Goal: Task Accomplishment & Management: Manage account settings

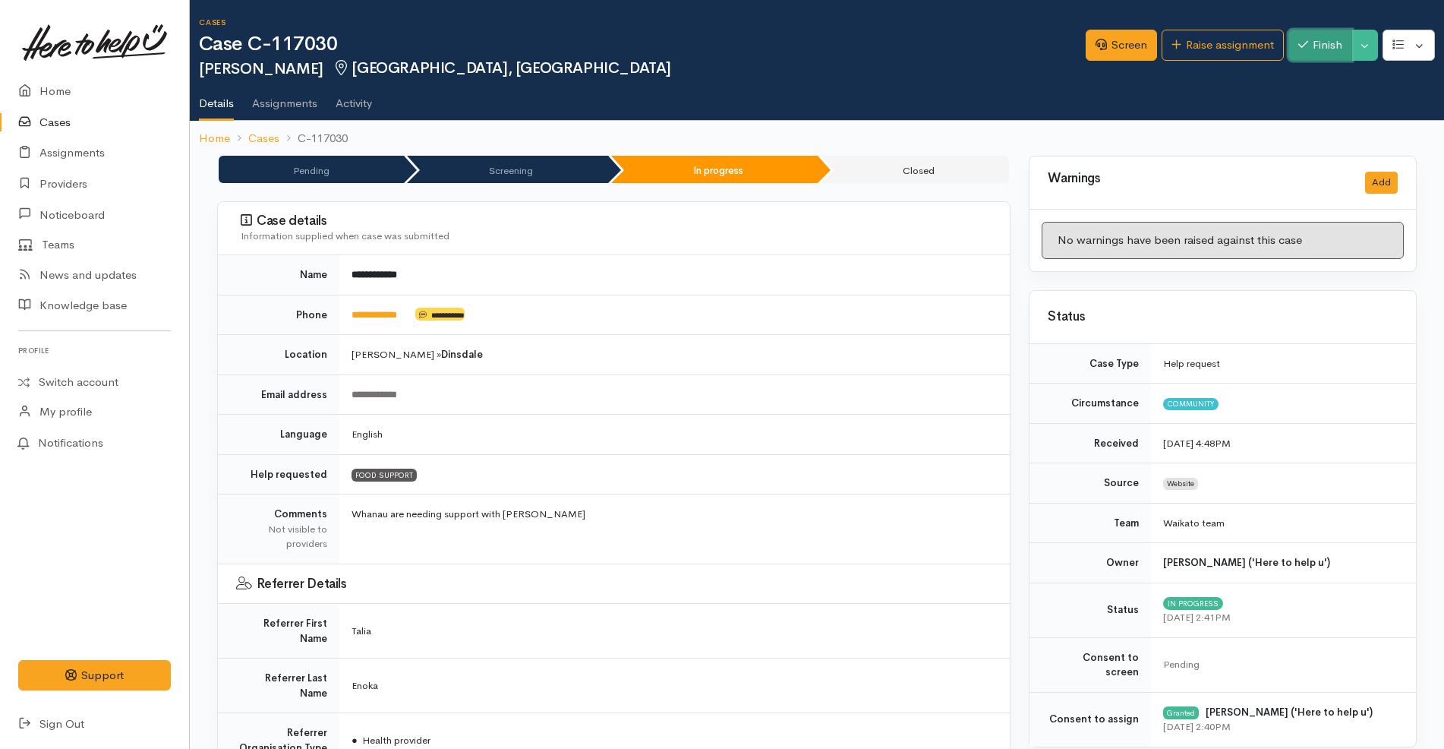
click at [1315, 50] on button "Finish" at bounding box center [1321, 45] width 64 height 31
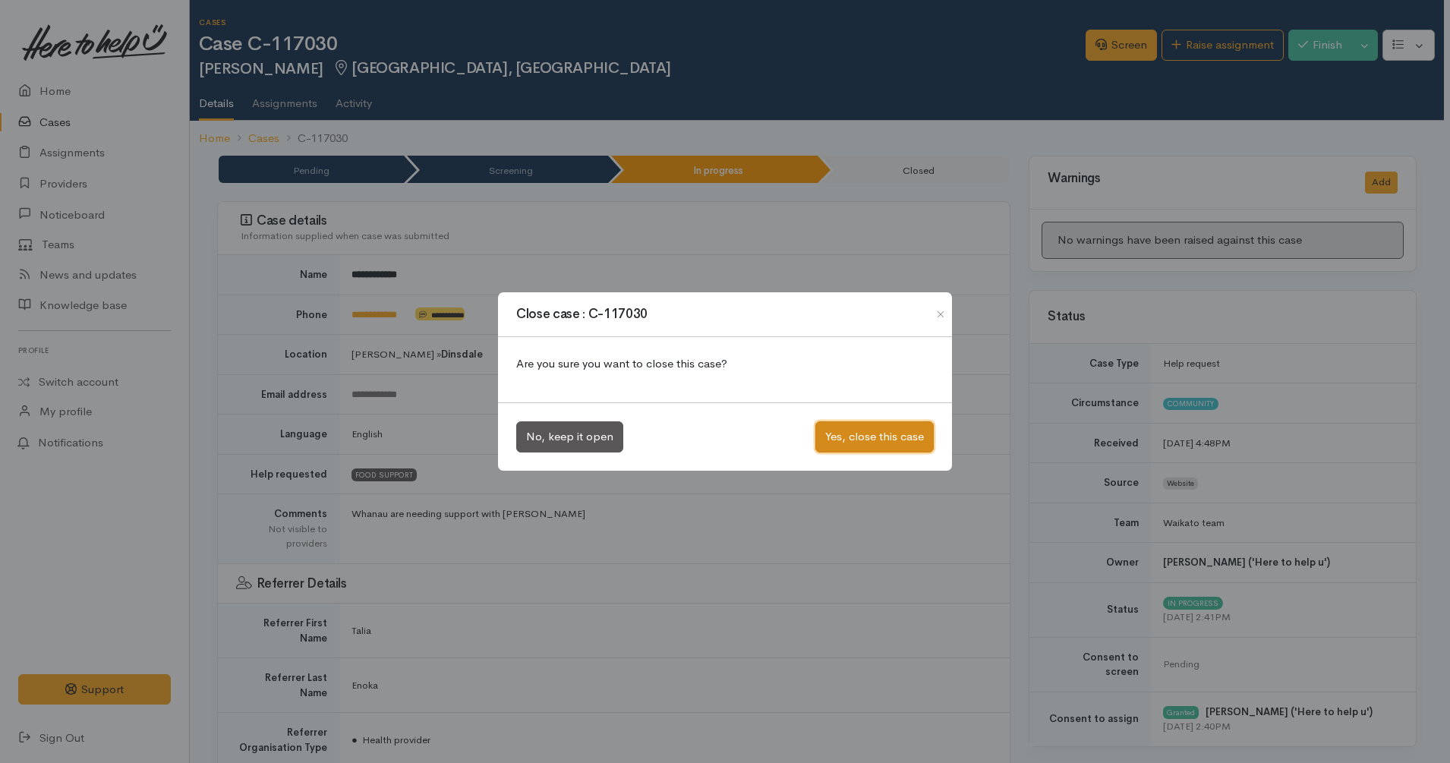
click at [905, 432] on button "Yes, close this case" at bounding box center [875, 436] width 118 height 31
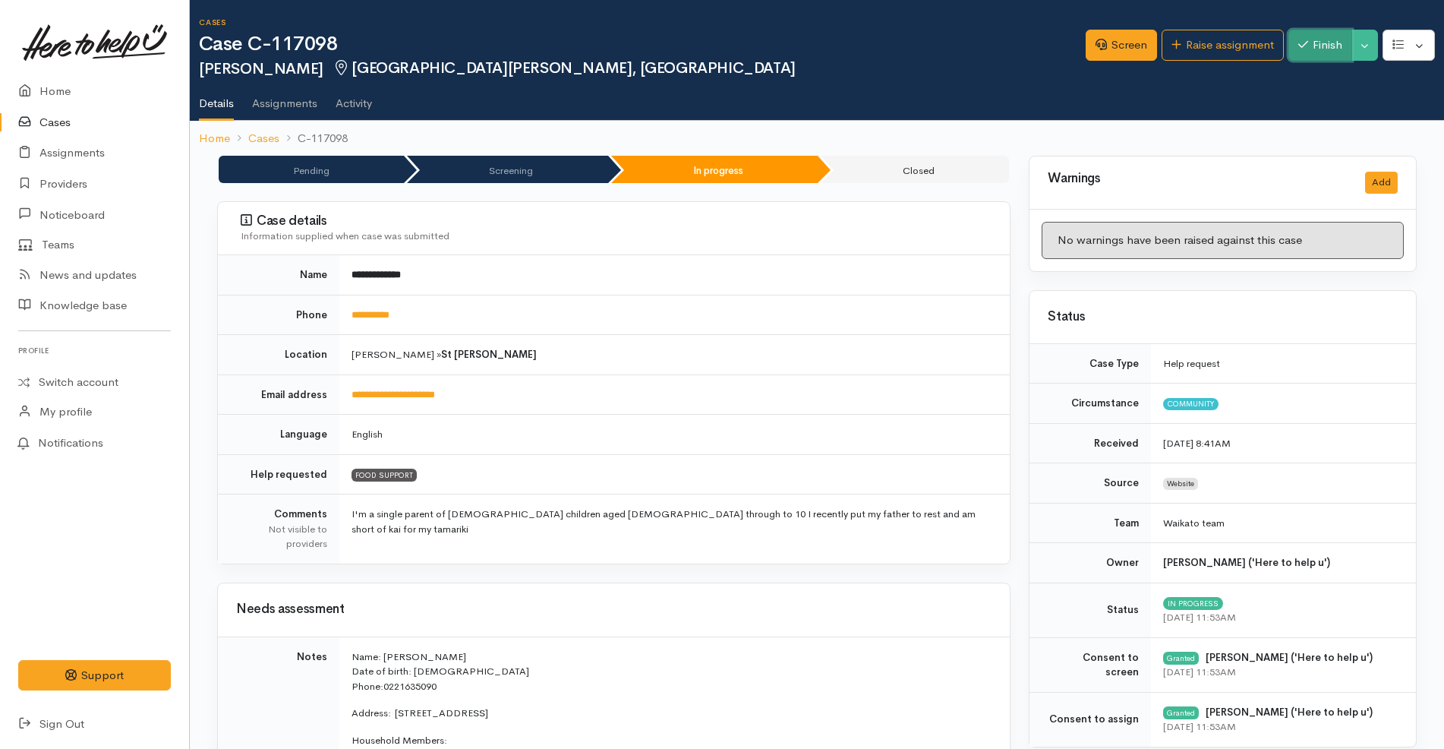
click at [1293, 36] on button "Finish" at bounding box center [1321, 45] width 64 height 31
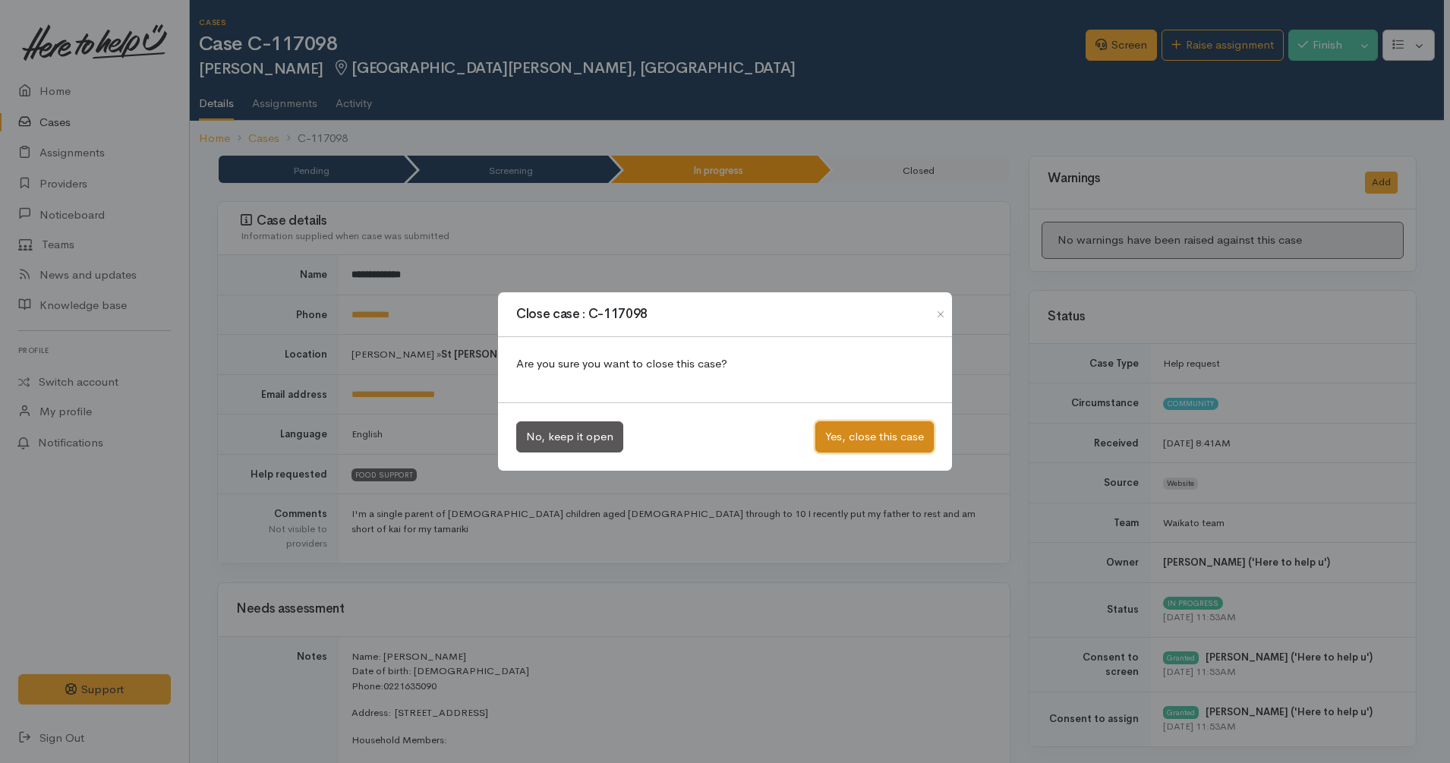
drag, startPoint x: 903, startPoint y: 434, endPoint x: 890, endPoint y: 431, distance: 13.5
click at [901, 433] on button "Yes, close this case" at bounding box center [875, 436] width 118 height 31
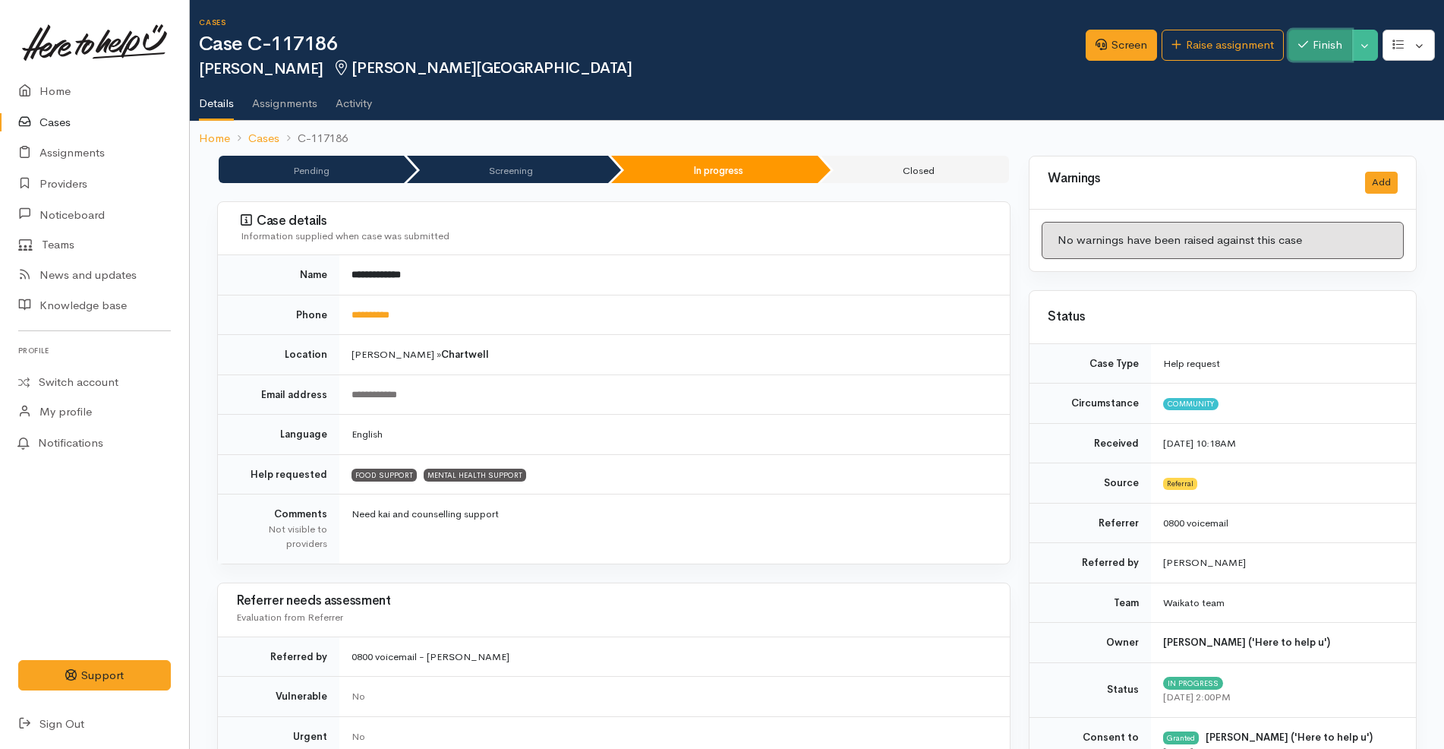
click at [1305, 48] on button "Finish" at bounding box center [1321, 45] width 64 height 31
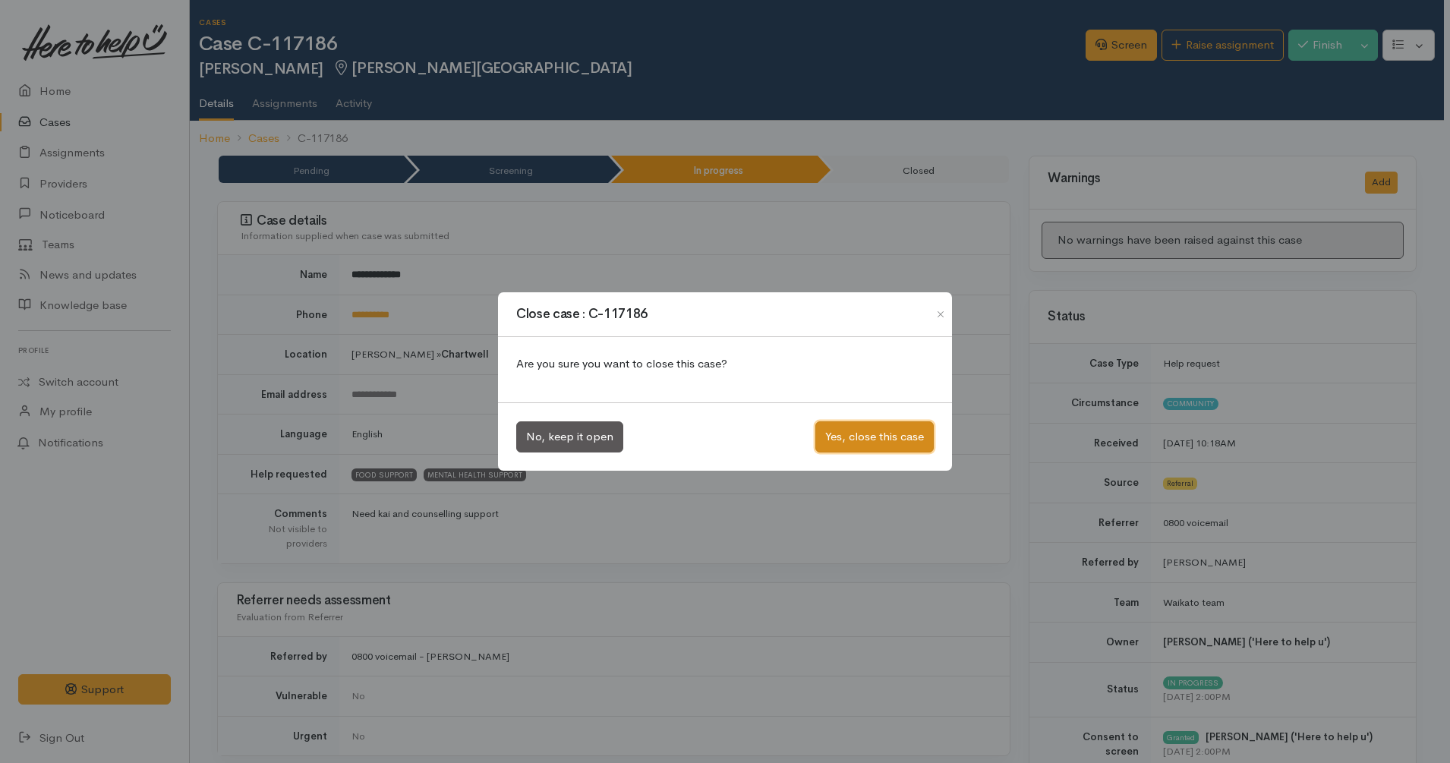
click at [886, 431] on button "Yes, close this case" at bounding box center [875, 436] width 118 height 31
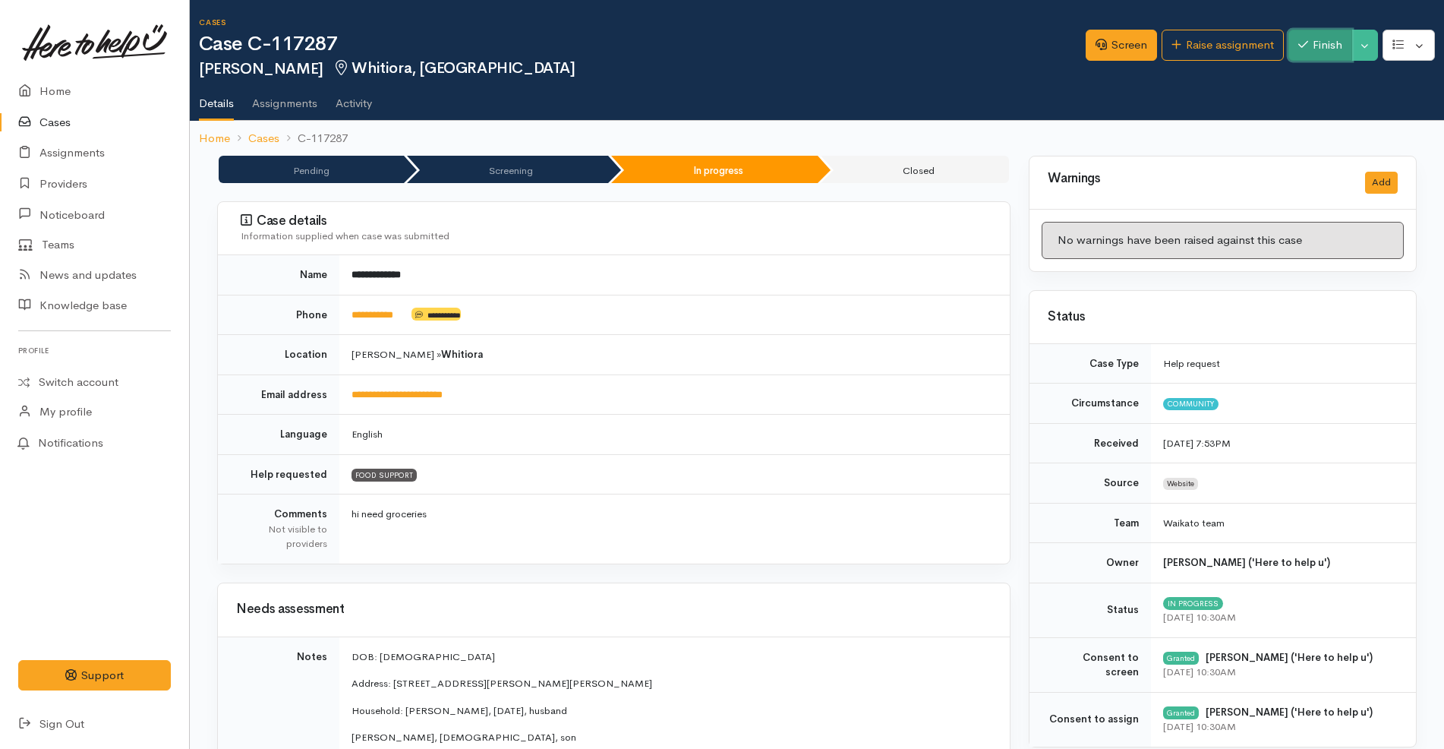
click at [1337, 54] on button "Finish" at bounding box center [1321, 45] width 64 height 31
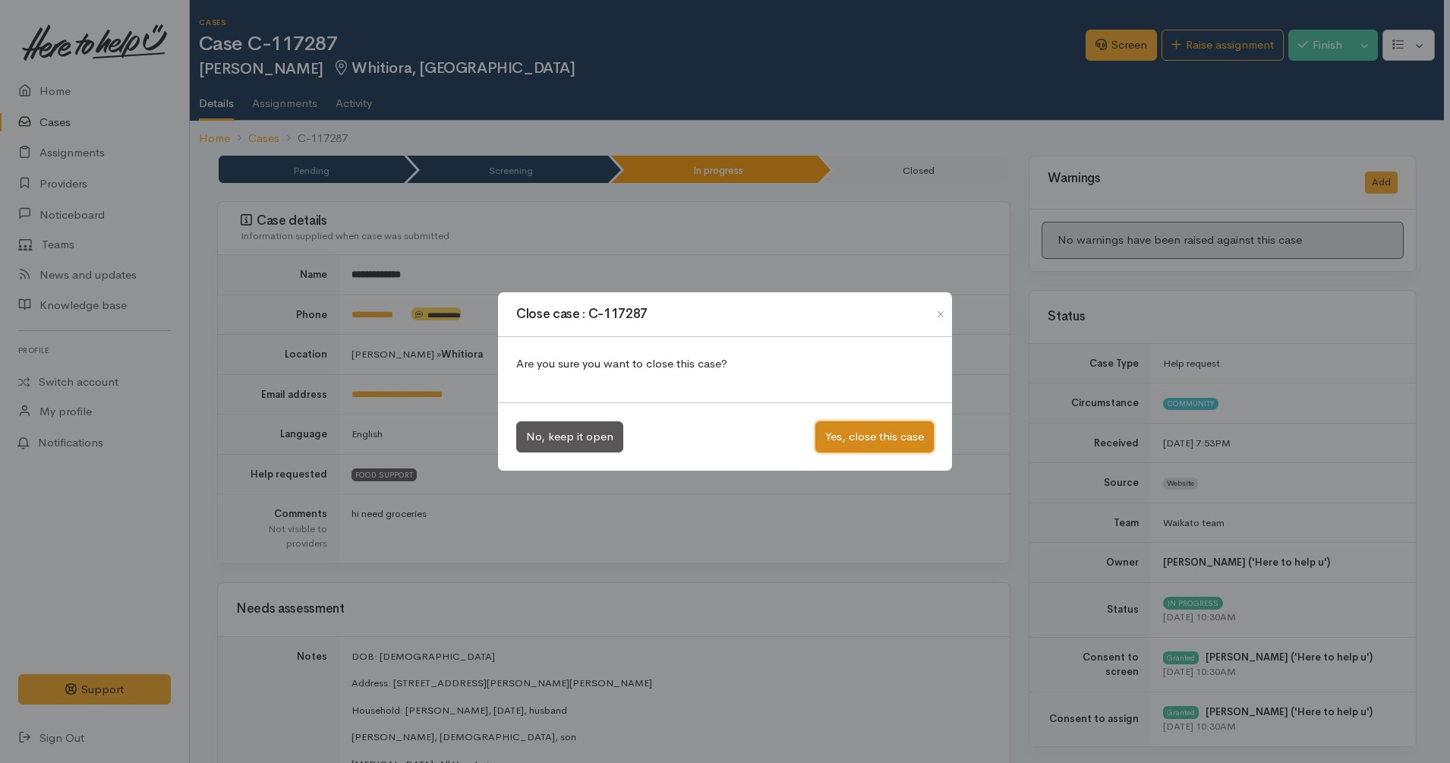
click at [855, 445] on button "Yes, close this case" at bounding box center [875, 436] width 118 height 31
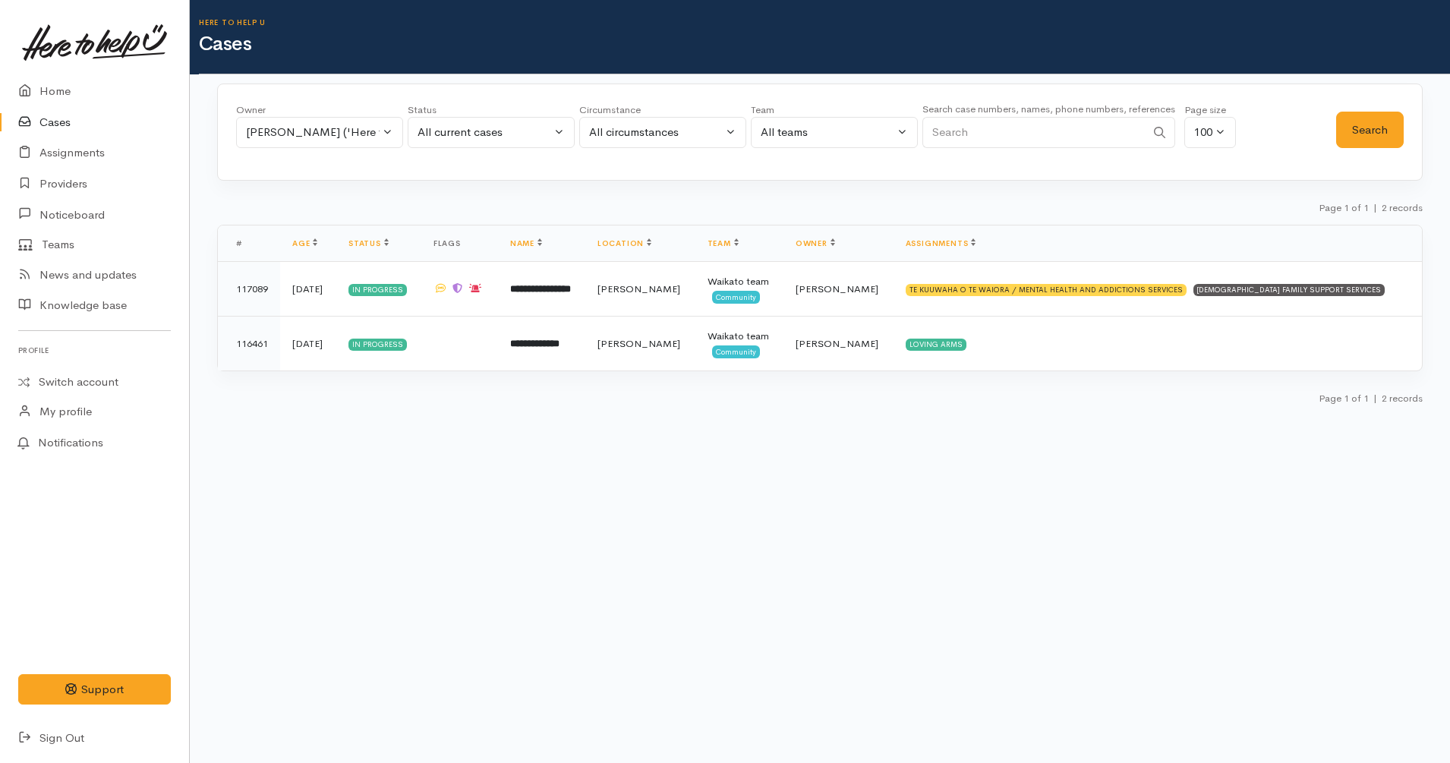
click at [70, 131] on link "Cases" at bounding box center [94, 122] width 189 height 31
